Goal: Transaction & Acquisition: Obtain resource

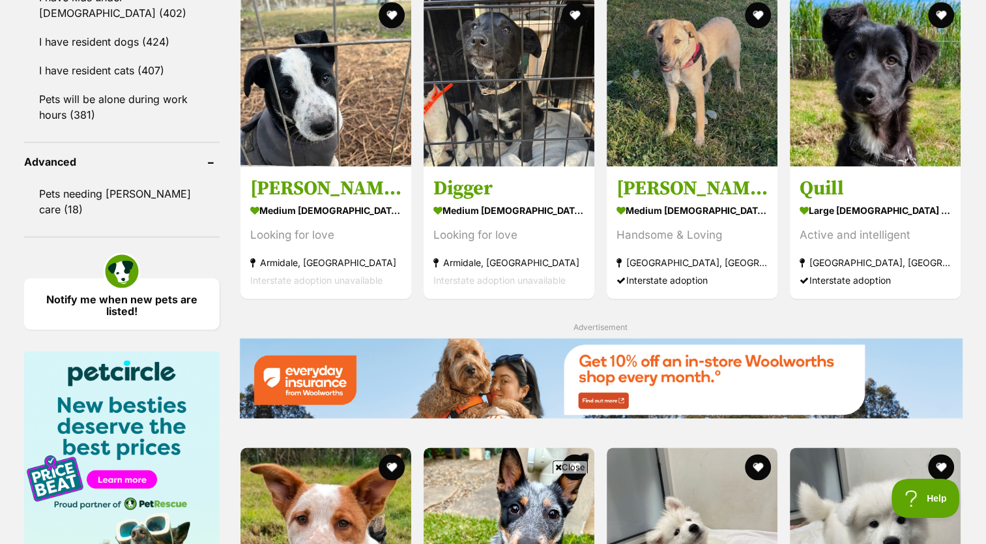
scroll to position [1616, 0]
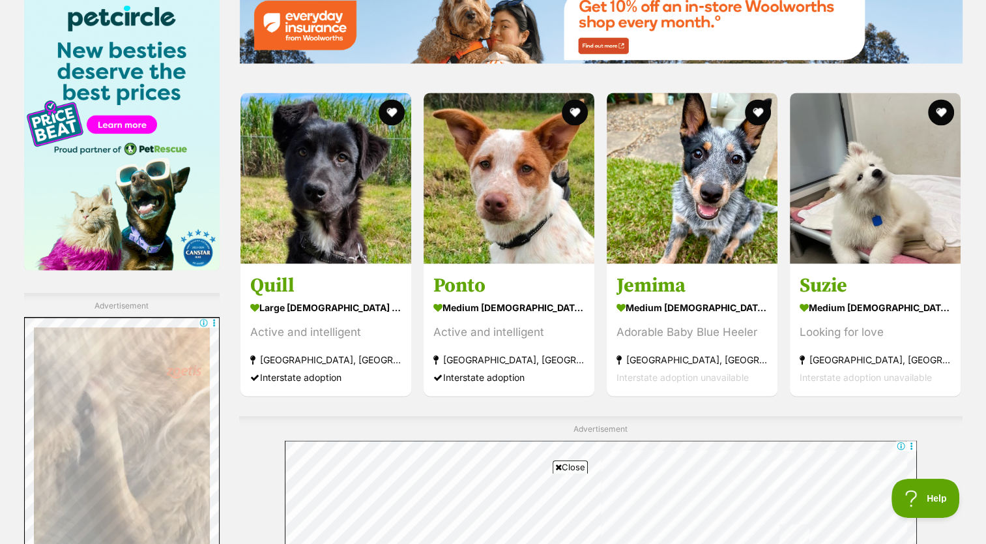
scroll to position [1971, 0]
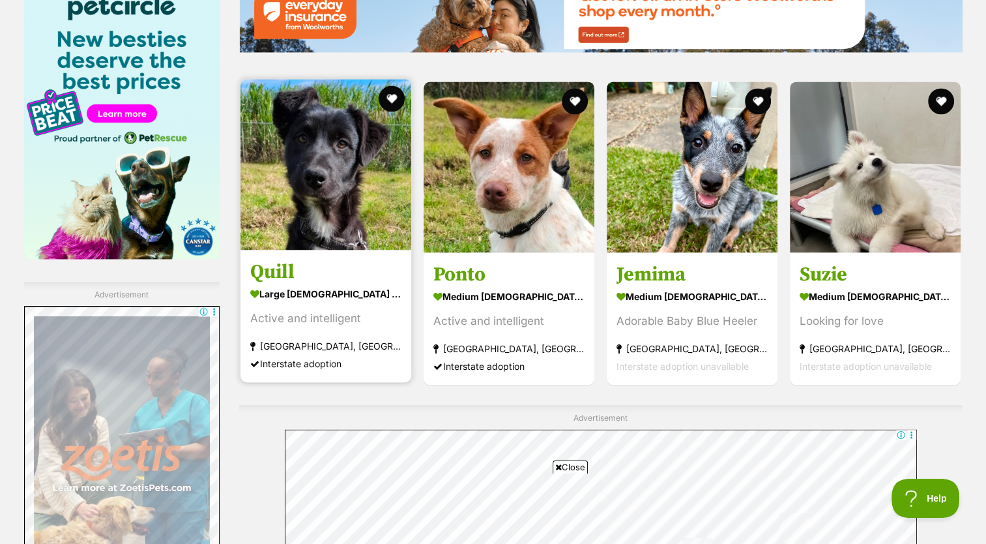
click at [372, 224] on img at bounding box center [325, 164] width 171 height 171
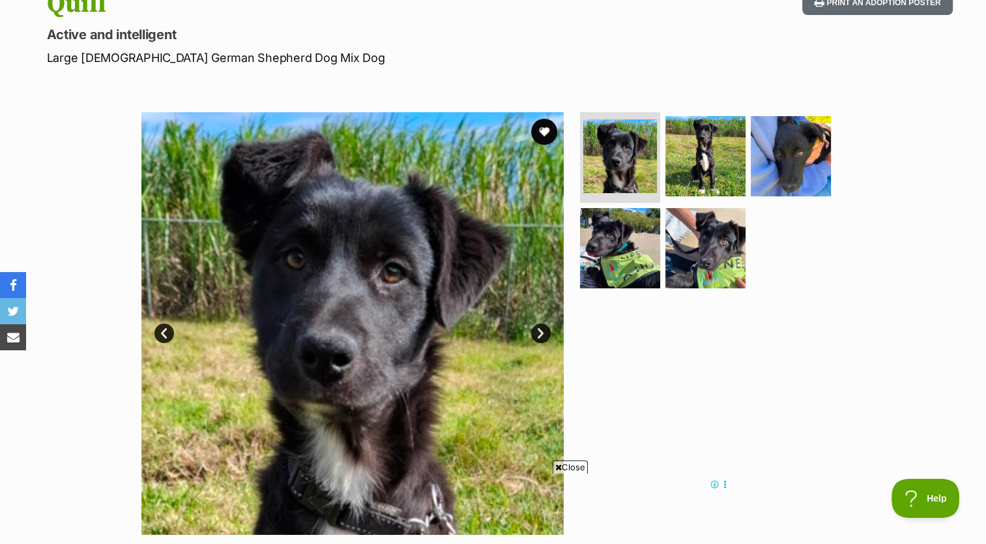
scroll to position [194, 0]
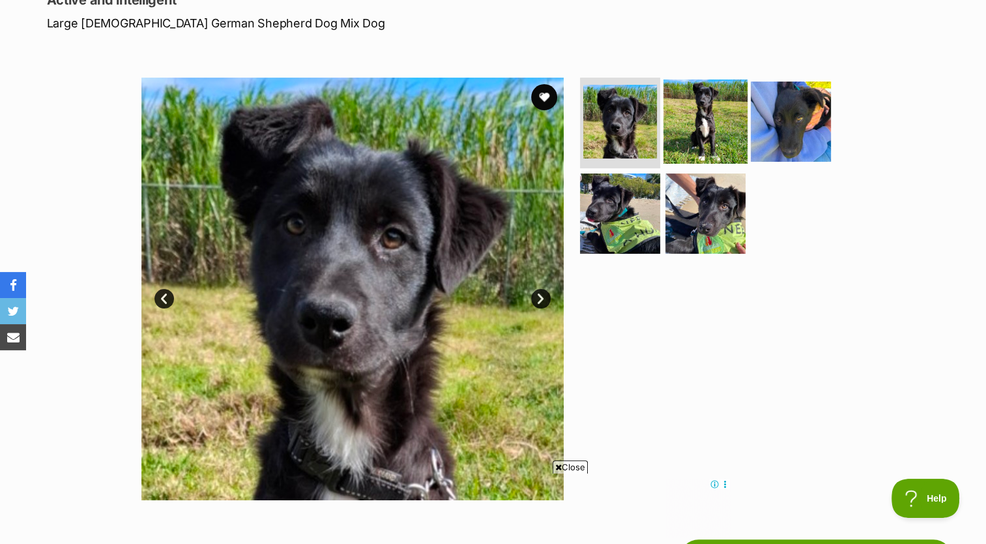
click at [712, 142] on img at bounding box center [705, 121] width 84 height 84
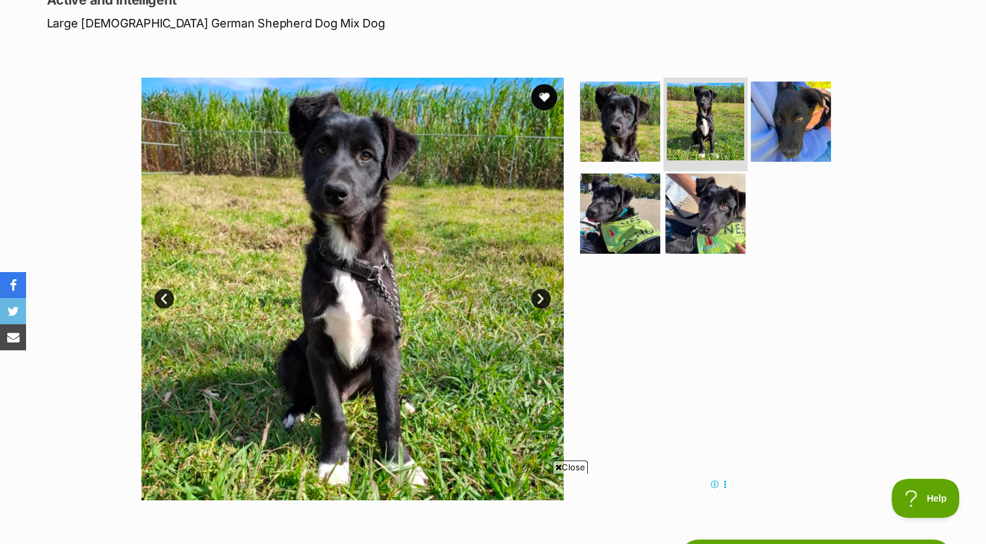
scroll to position [0, 0]
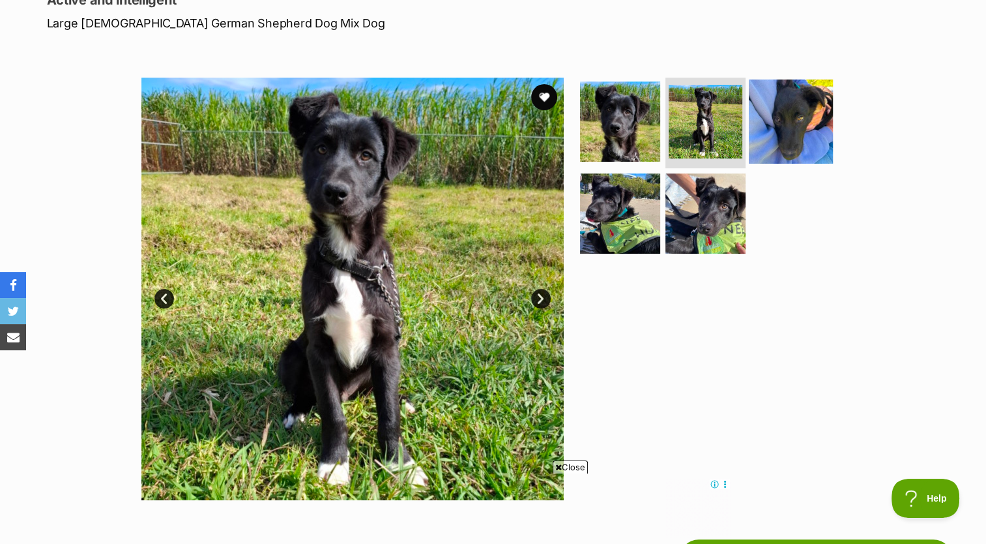
click at [784, 125] on img at bounding box center [791, 121] width 84 height 84
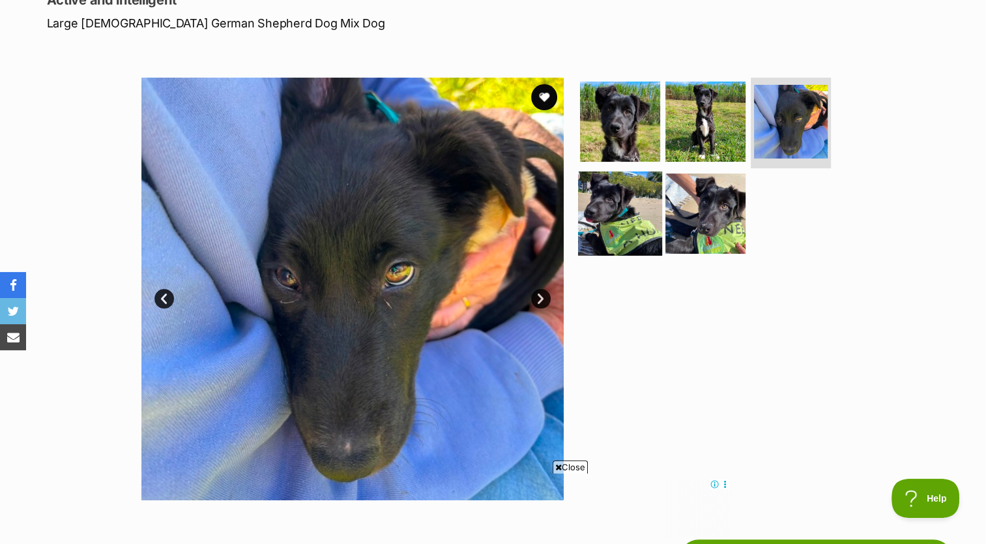
click at [618, 228] on img at bounding box center [620, 213] width 84 height 84
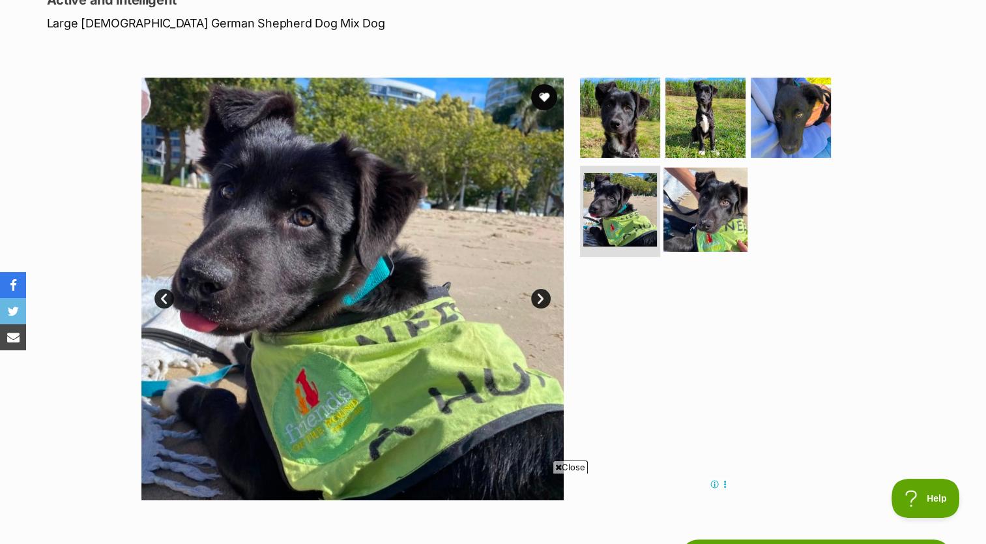
click at [712, 225] on img at bounding box center [705, 209] width 84 height 84
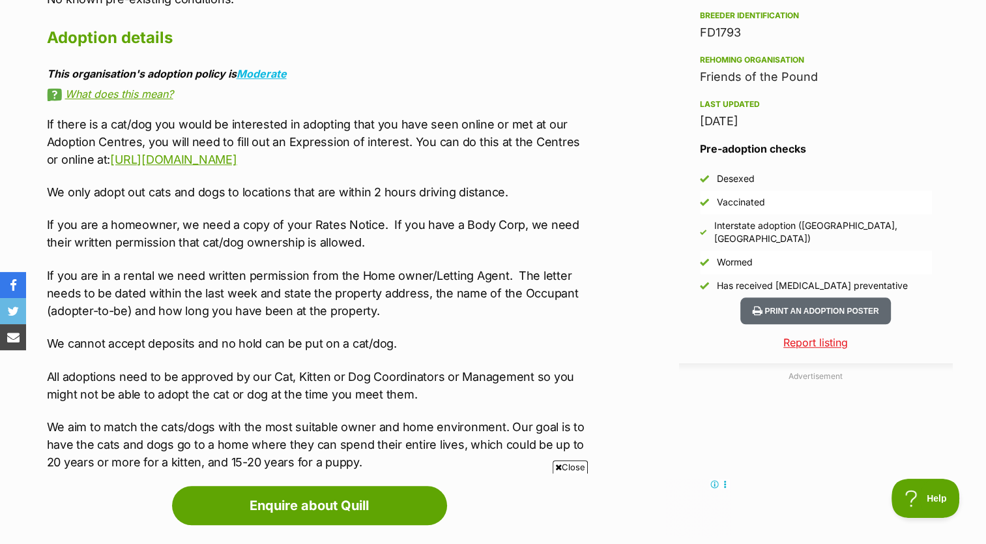
scroll to position [1090, 0]
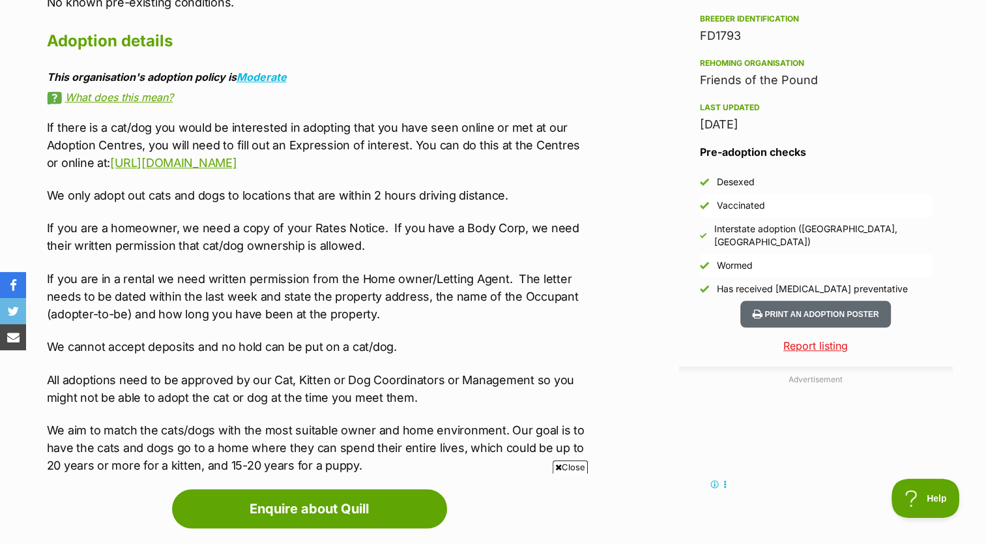
click at [7, 0] on section "Home > Rescue pet search > Adopt a dog > Dogs available for adoption Quill Acti…" at bounding box center [493, 35] width 986 height 2027
